Goal: Task Accomplishment & Management: Use online tool/utility

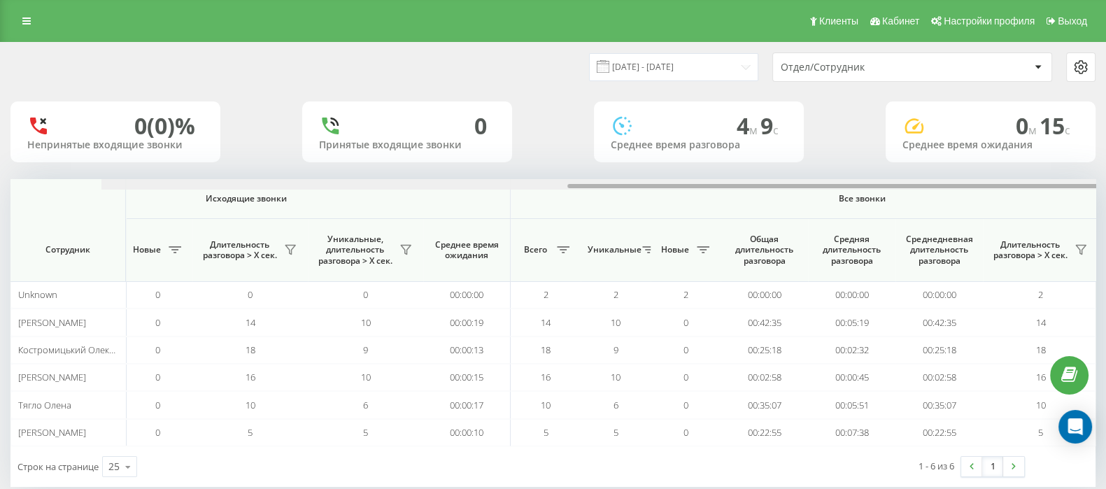
scroll to position [0, 867]
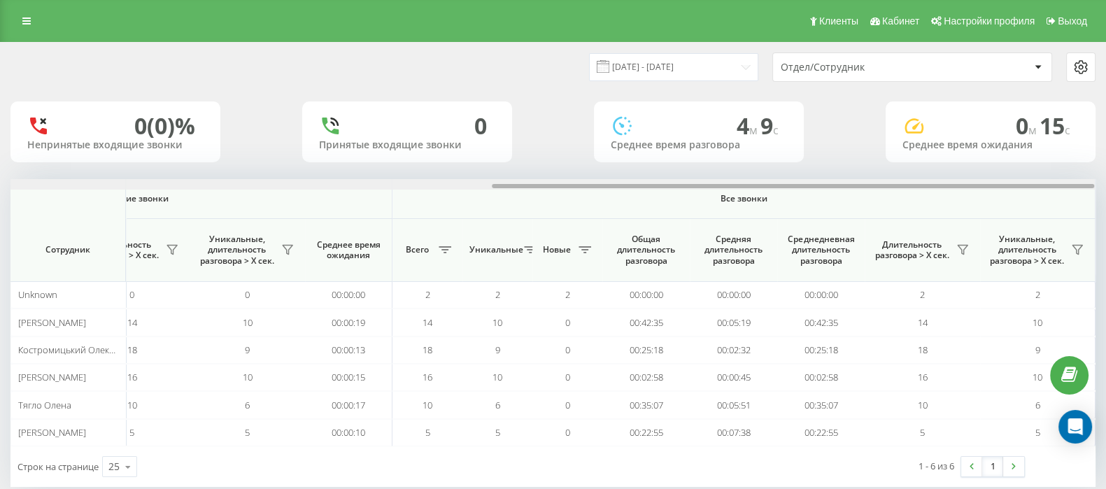
drag, startPoint x: 591, startPoint y: 186, endPoint x: 1119, endPoint y: 190, distance: 527.6
click at [1106, 190] on html "go.keycrm.app Проекты go.keycrm.app Дашборд Центр обращений Аналитика Ваши отче…" at bounding box center [553, 244] width 1106 height 489
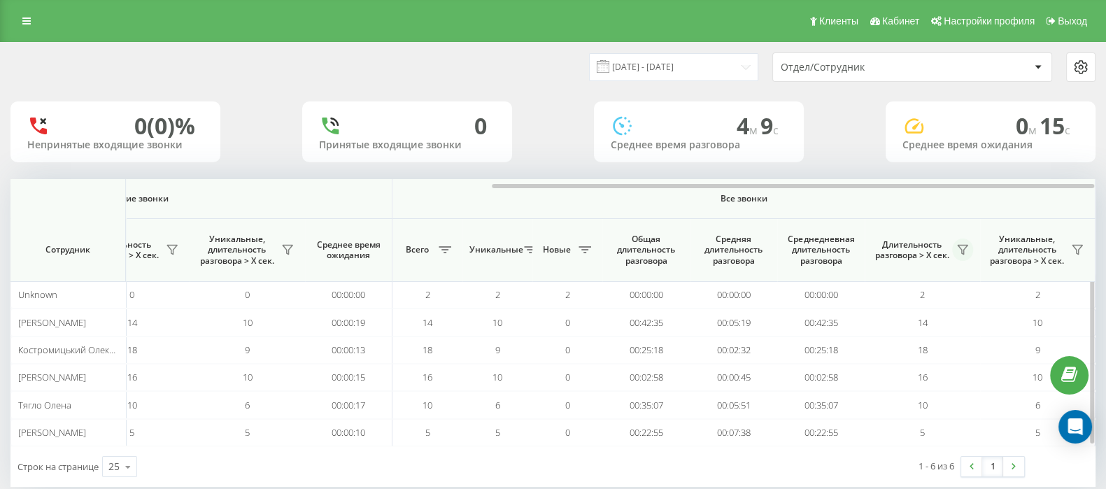
click at [959, 246] on icon at bounding box center [963, 250] width 10 height 9
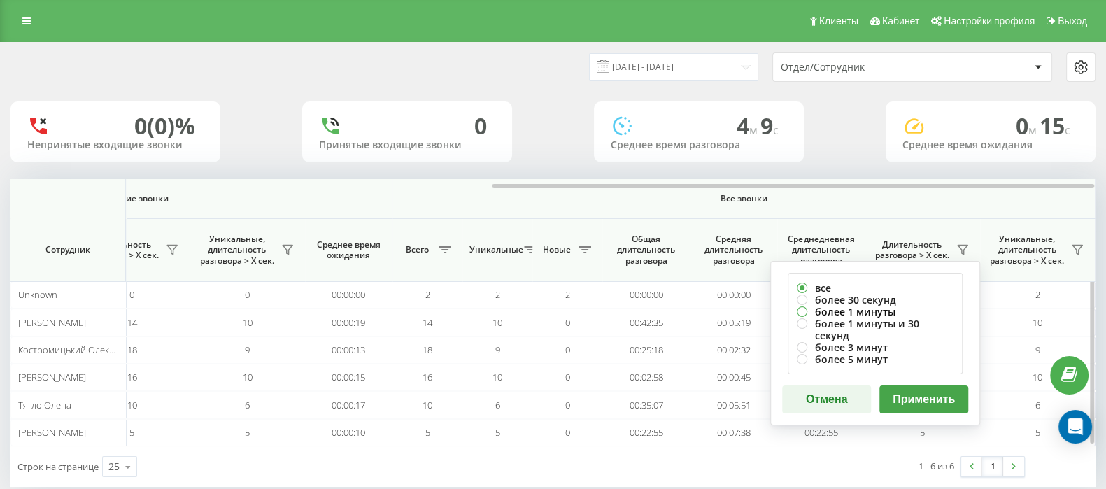
click at [800, 308] on label "более 1 минуты" at bounding box center [875, 312] width 157 height 12
radio input "true"
click at [961, 386] on button "Применить" at bounding box center [924, 400] width 89 height 28
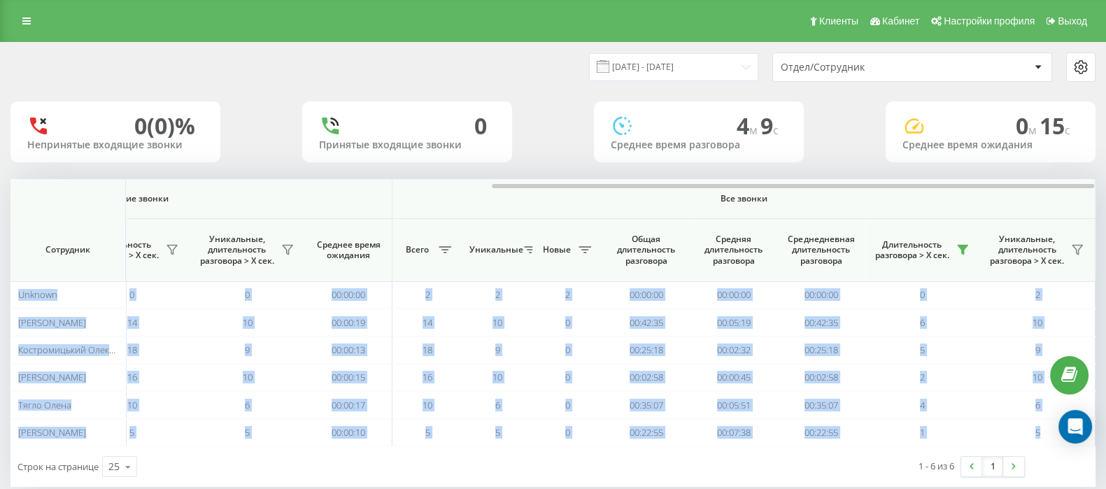
drag, startPoint x: 596, startPoint y: 183, endPoint x: 1119, endPoint y: 198, distance: 522.9
click at [1106, 198] on html "go.keycrm.app Проекты go.keycrm.app Дашборд Центр обращений Аналитика Ваши отче…" at bounding box center [553, 244] width 1106 height 489
